Goal: Information Seeking & Learning: Find specific fact

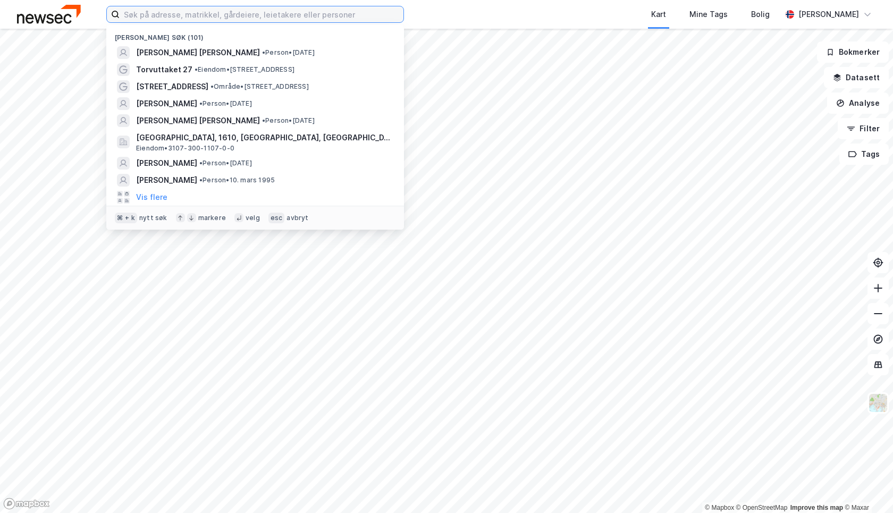
click at [176, 12] on input at bounding box center [262, 14] width 284 height 16
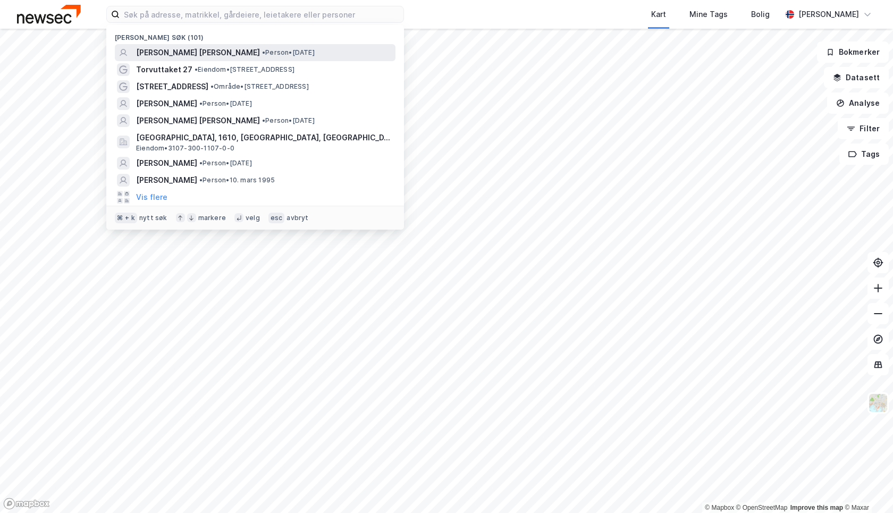
click at [198, 52] on span "[PERSON_NAME] [PERSON_NAME]" at bounding box center [198, 52] width 124 height 13
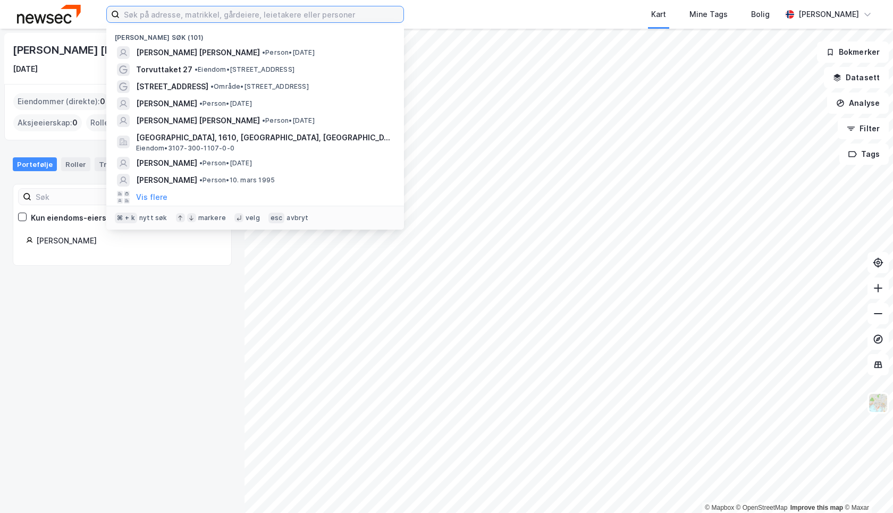
click at [159, 13] on input at bounding box center [262, 14] width 284 height 16
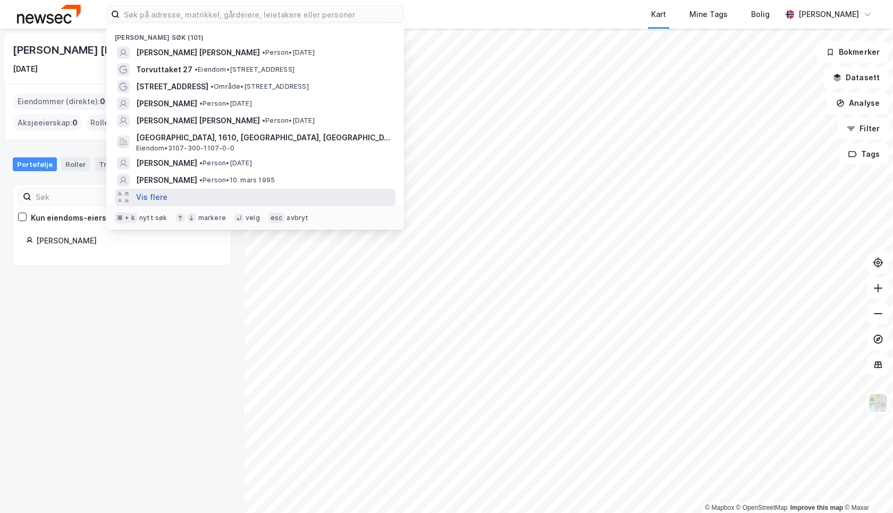
click at [155, 194] on button "Vis flere" at bounding box center [151, 197] width 31 height 13
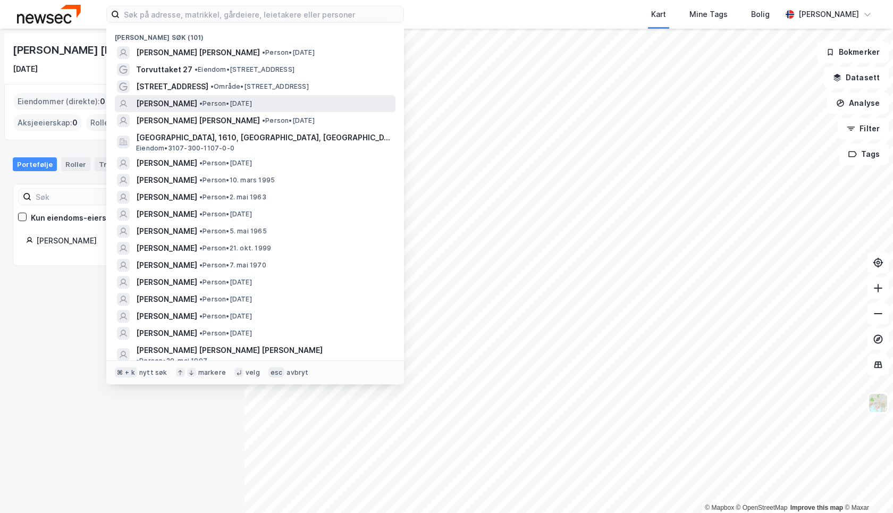
click at [195, 103] on span "[PERSON_NAME]" at bounding box center [166, 103] width 61 height 13
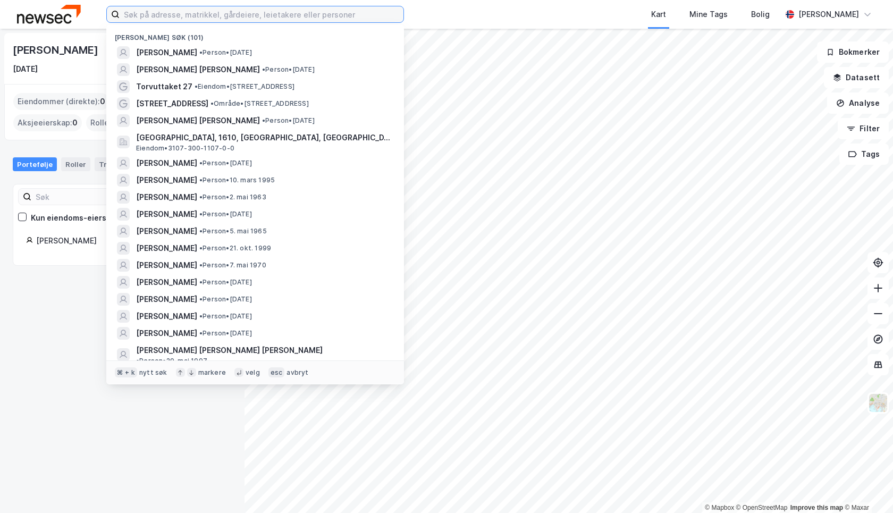
click at [169, 10] on input at bounding box center [262, 14] width 284 height 16
paste input "[PERSON_NAME] [PERSON_NAME] [PERSON_NAME]"
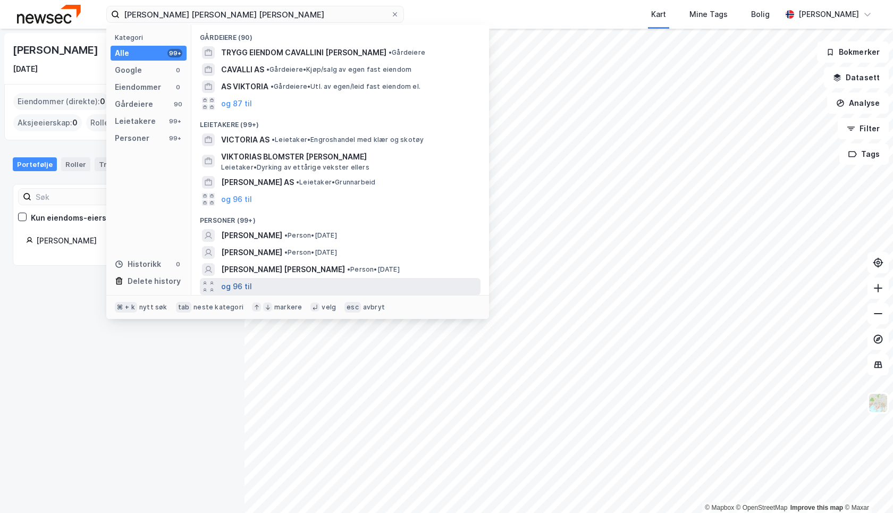
click at [245, 284] on button "og 96 til" at bounding box center [236, 286] width 31 height 13
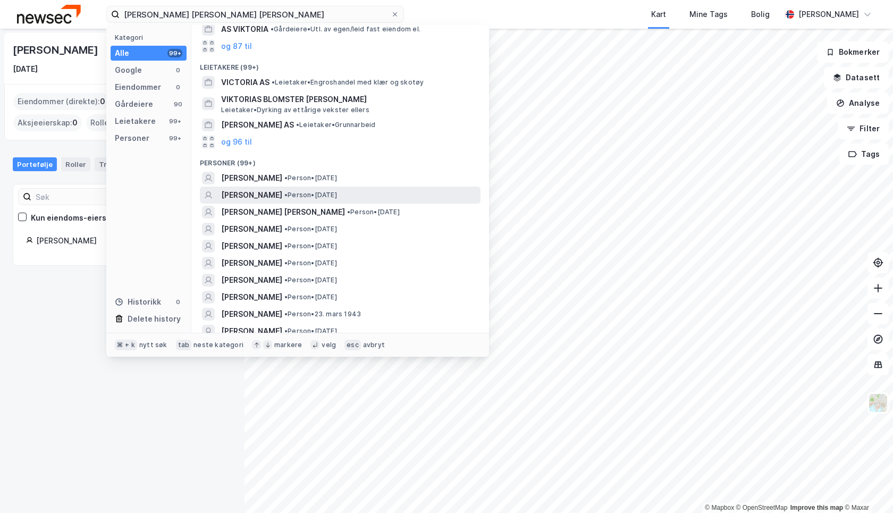
scroll to position [58, 0]
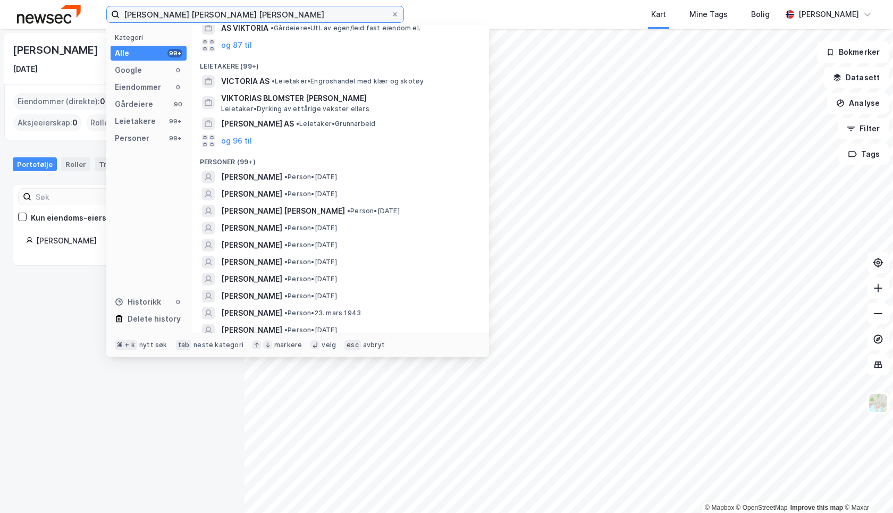
click at [280, 16] on input "[PERSON_NAME] [PERSON_NAME] [PERSON_NAME]" at bounding box center [255, 14] width 271 height 16
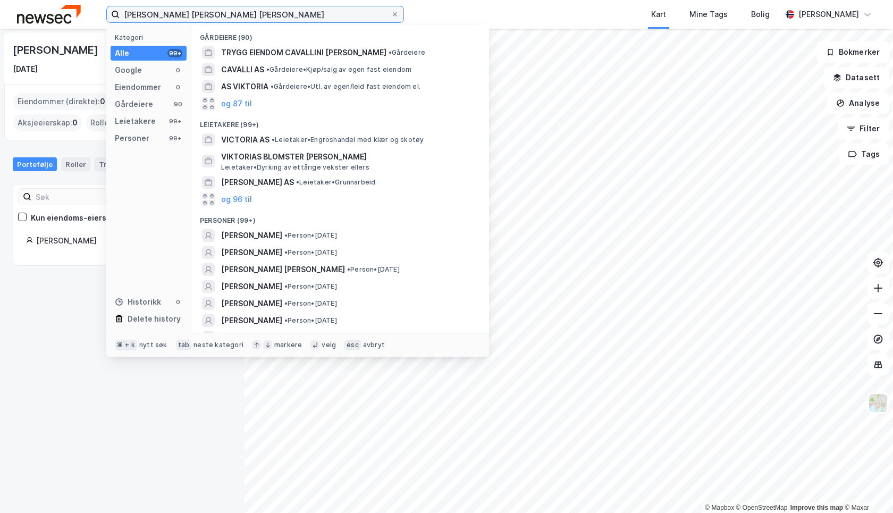
drag, startPoint x: 280, startPoint y: 14, endPoint x: 227, endPoint y: 13, distance: 53.2
click at [227, 13] on input "[PERSON_NAME] [PERSON_NAME] [PERSON_NAME]" at bounding box center [255, 14] width 271 height 16
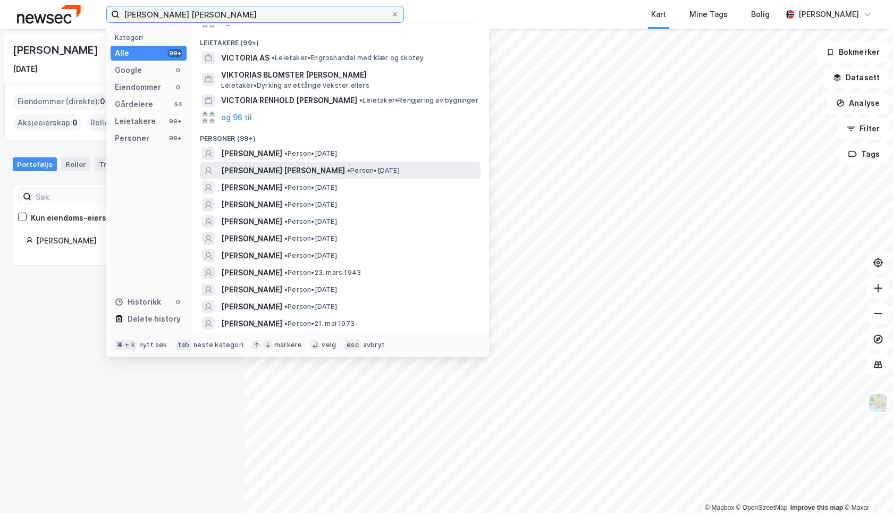
scroll to position [93, 0]
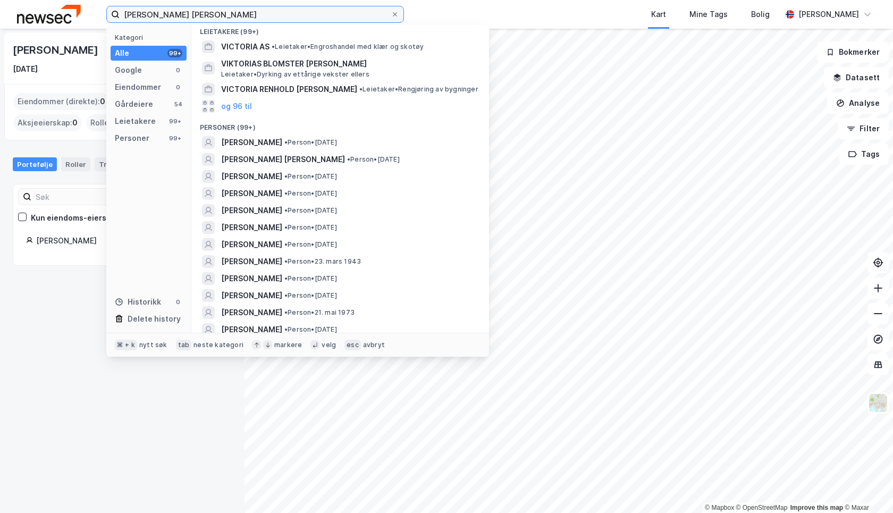
drag, startPoint x: 195, startPoint y: 17, endPoint x: 156, endPoint y: 15, distance: 38.3
click at [156, 15] on input "[PERSON_NAME] [PERSON_NAME]" at bounding box center [255, 14] width 271 height 16
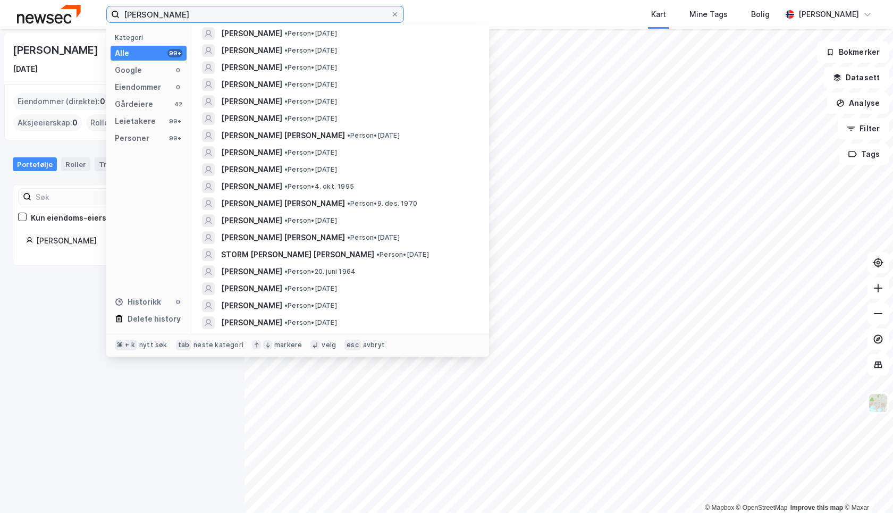
scroll to position [1321, 0]
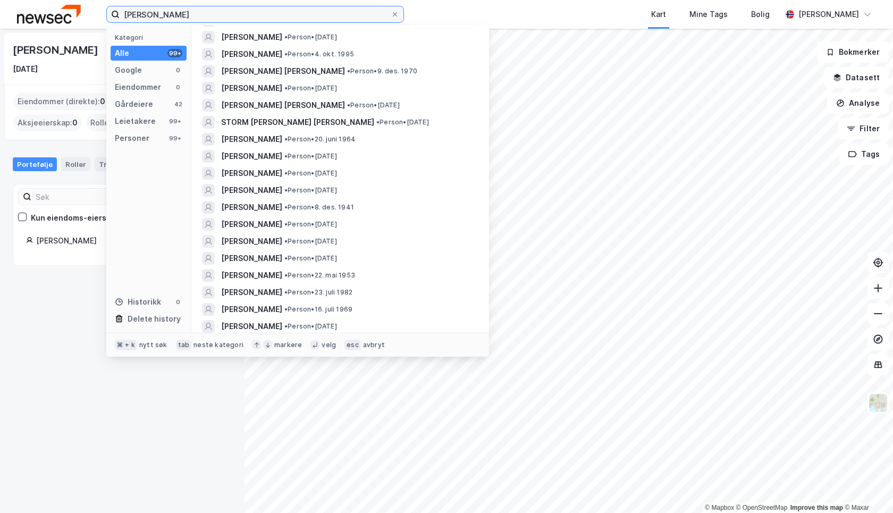
drag, startPoint x: 204, startPoint y: 12, endPoint x: 41, endPoint y: -23, distance: 166.0
click at [41, 0] on html "[PERSON_NAME] Kategori Alle 99+ Google 0 Eiendommer 0 Gårdeiere 42 Leietakere 9…" at bounding box center [446, 256] width 893 height 513
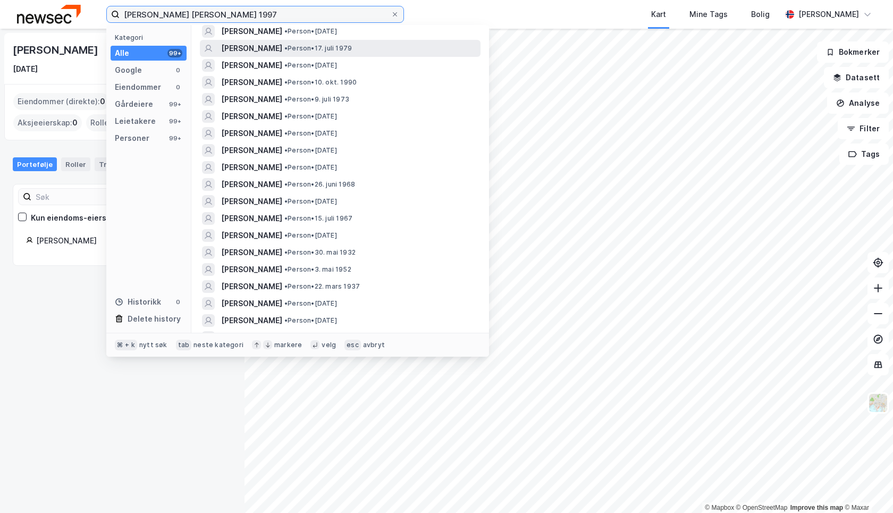
scroll to position [131, 0]
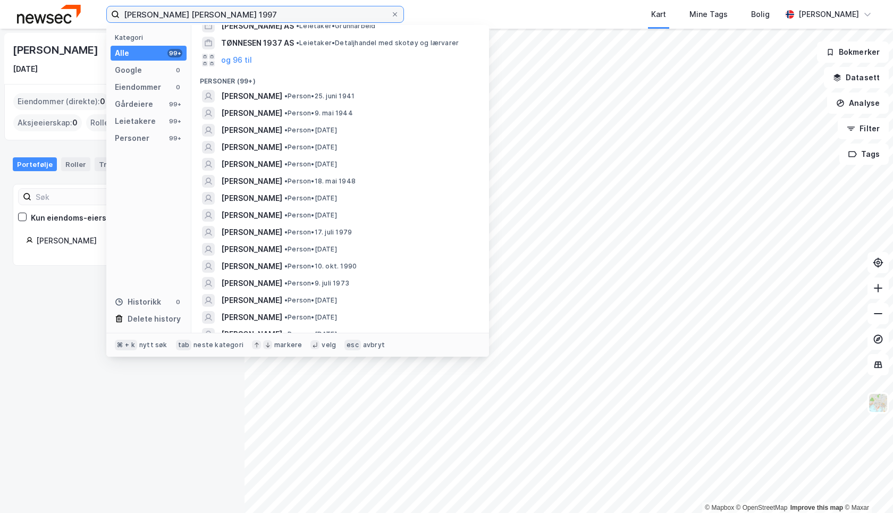
drag, startPoint x: 257, startPoint y: 18, endPoint x: 45, endPoint y: -37, distance: 218.4
click at [45, 0] on html "[PERSON_NAME] [PERSON_NAME] 1997 Kategori Alle 99+ Google 0 Eiendommer 0 Gårdei…" at bounding box center [446, 256] width 893 height 513
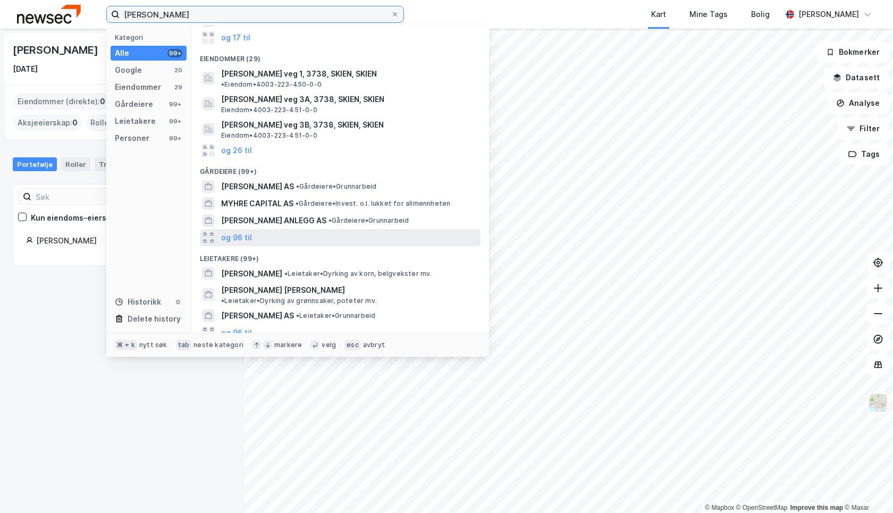
scroll to position [237, 0]
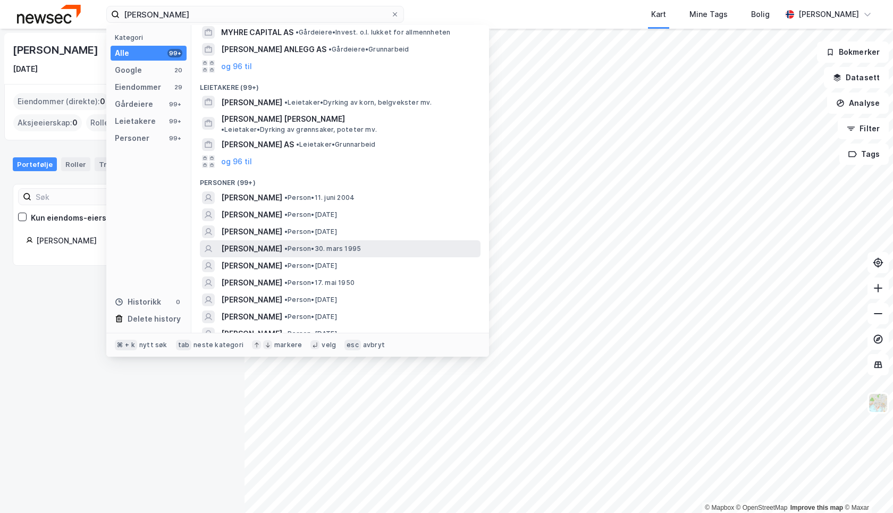
click at [317, 245] on span "• Person • [DATE]" at bounding box center [322, 249] width 77 height 9
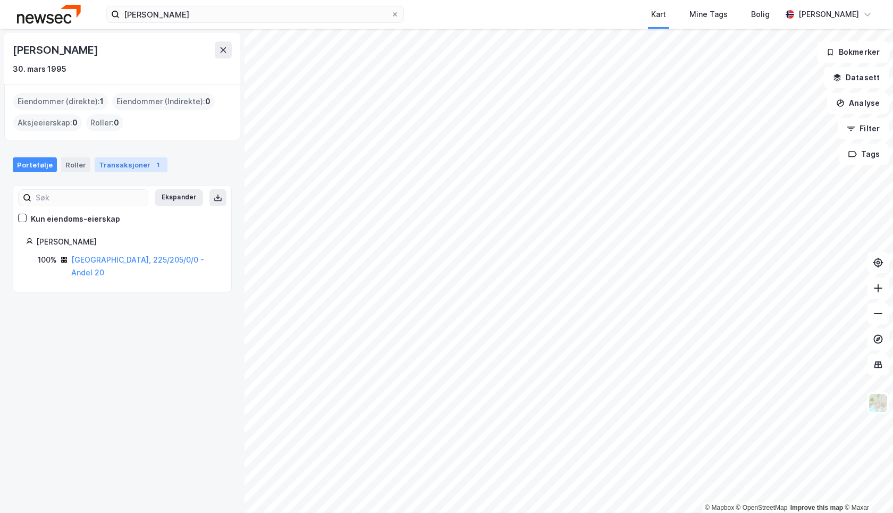
click at [135, 162] on div "Transaksjoner 1" at bounding box center [131, 164] width 73 height 15
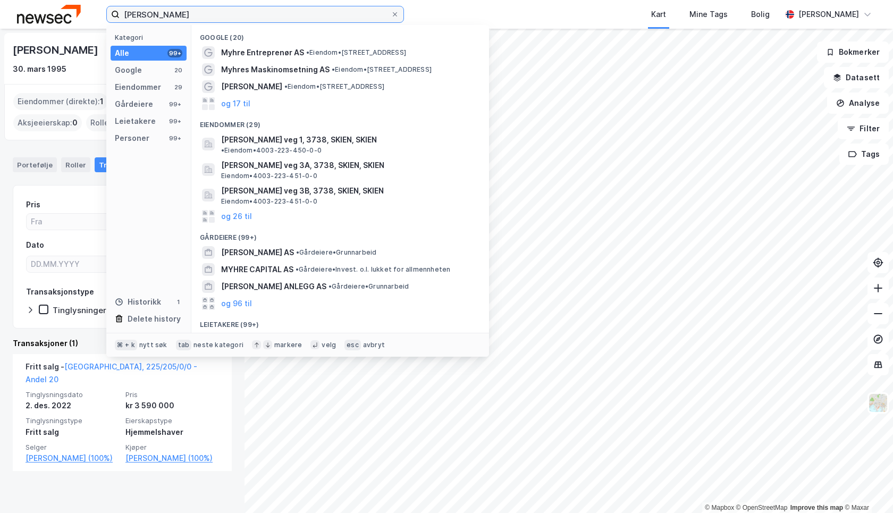
drag, startPoint x: 188, startPoint y: 13, endPoint x: 105, endPoint y: 5, distance: 83.9
click at [107, 5] on div "[PERSON_NAME] Kategori Alle 99+ Google 20 Eiendommer 29 Gårdeiere 99+ Leietaker…" at bounding box center [446, 14] width 893 height 29
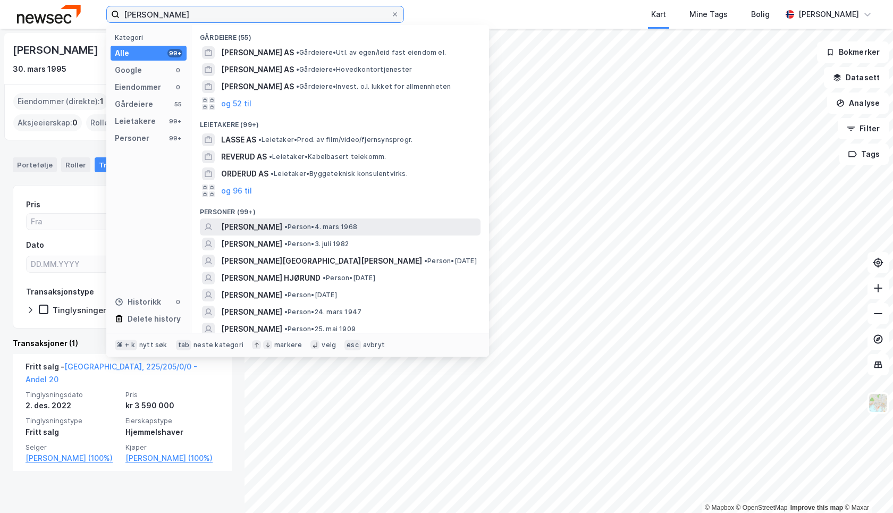
type input "[PERSON_NAME]"
click at [286, 228] on span "•" at bounding box center [285, 227] width 3 height 8
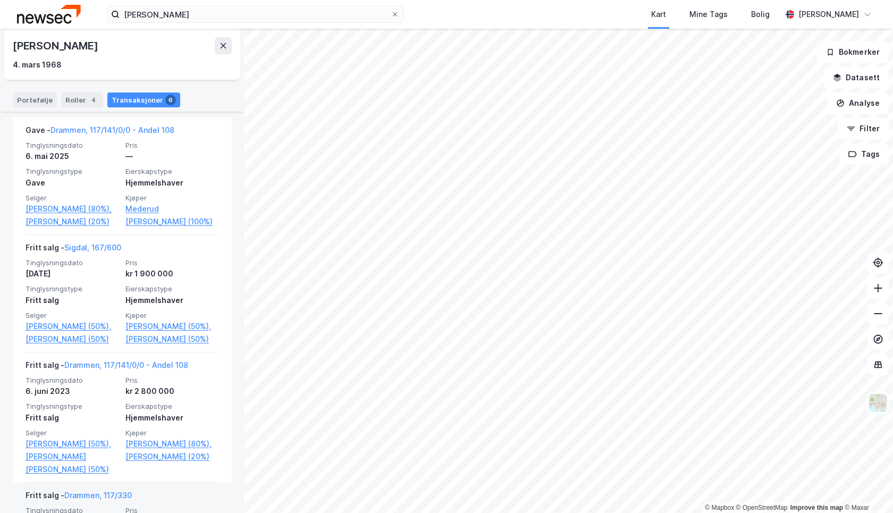
scroll to position [234, 0]
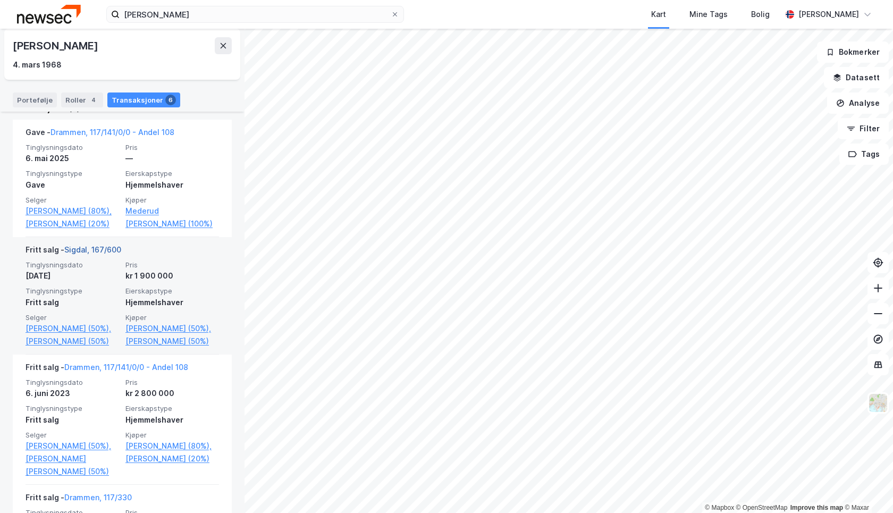
click at [96, 254] on link "Sigdal, 167/600" at bounding box center [92, 249] width 57 height 9
